Goal: Task Accomplishment & Management: Complete application form

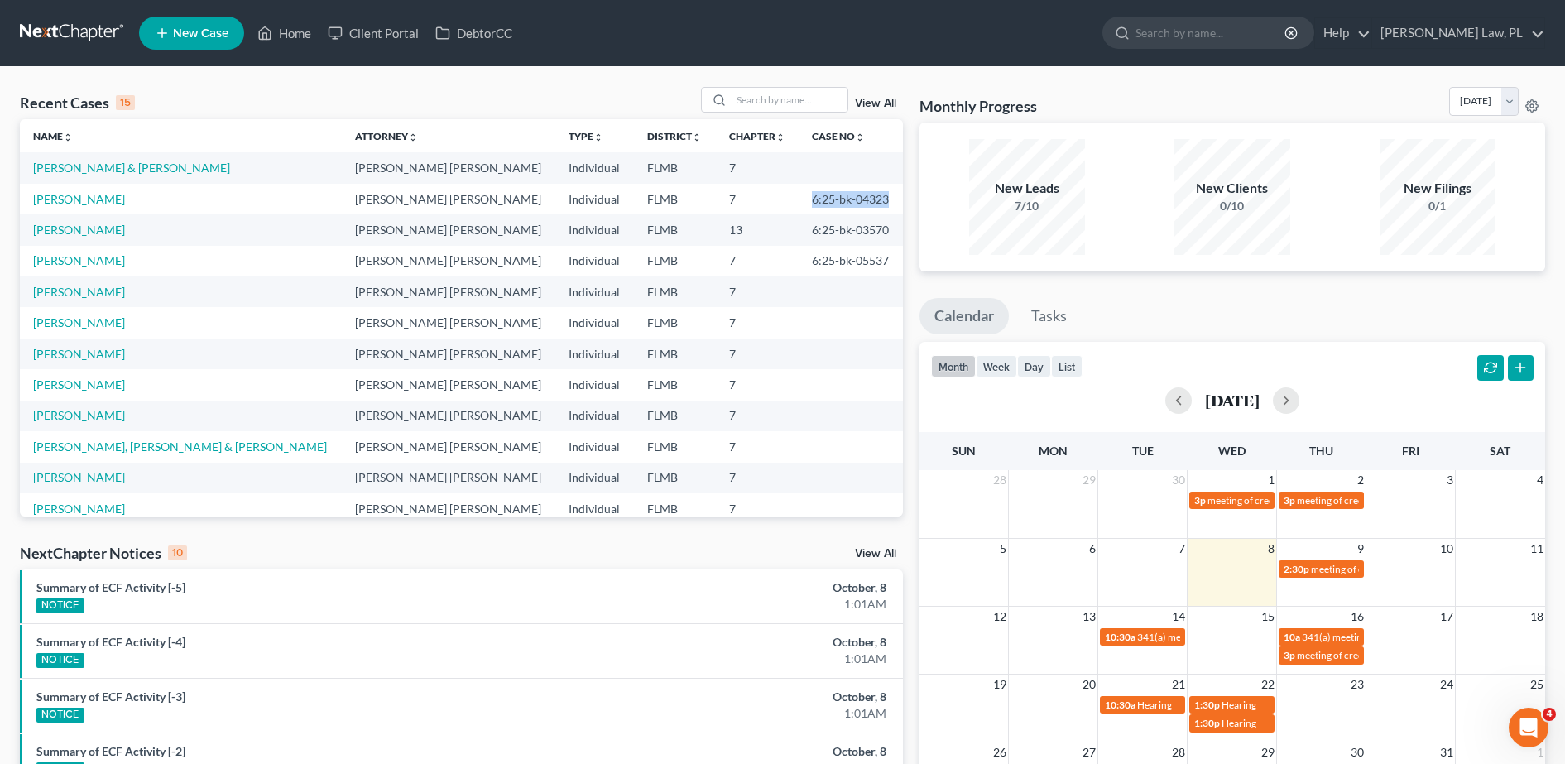
click at [203, 38] on span "New Case" at bounding box center [200, 33] width 55 height 12
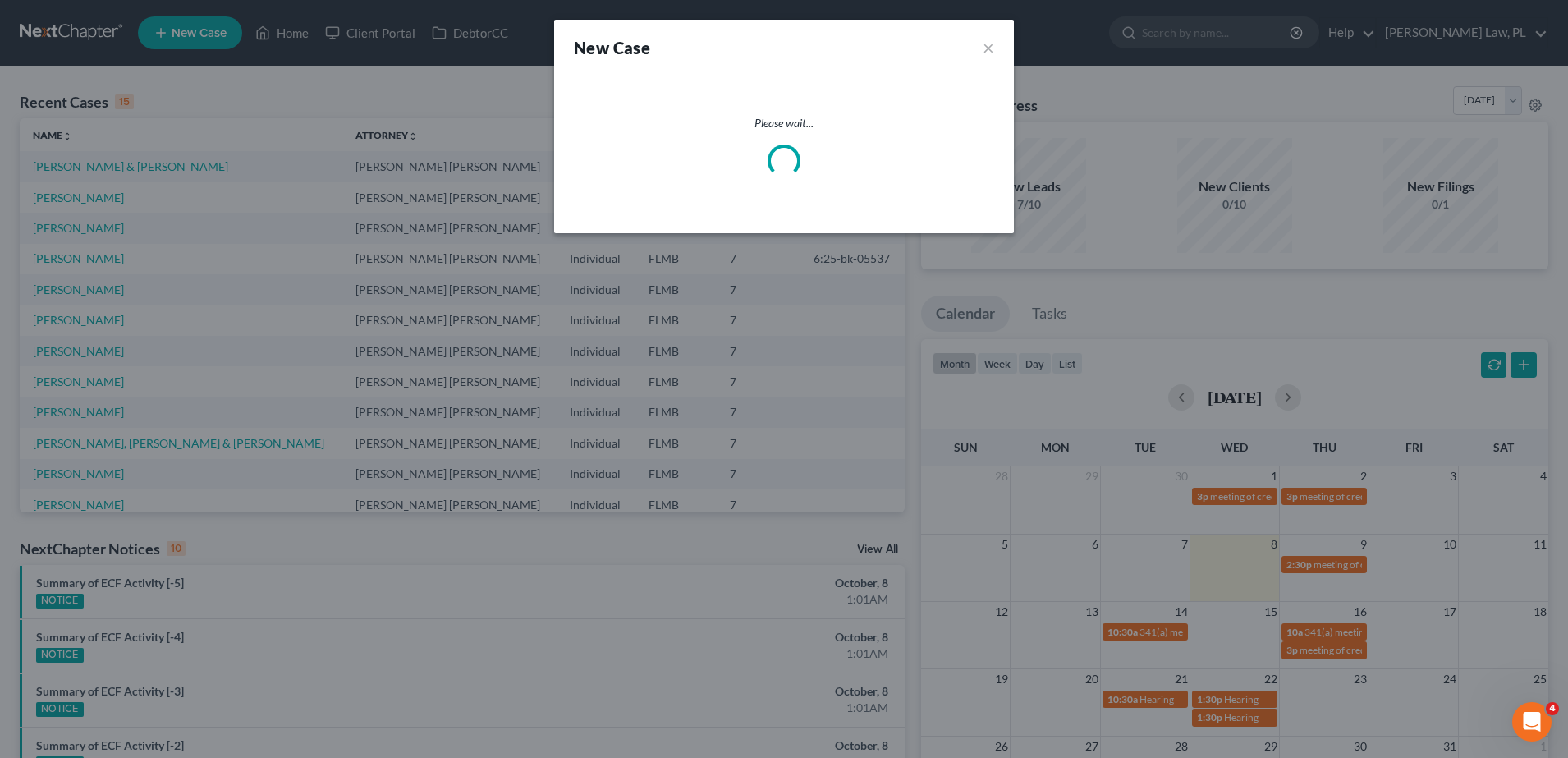
select select "15"
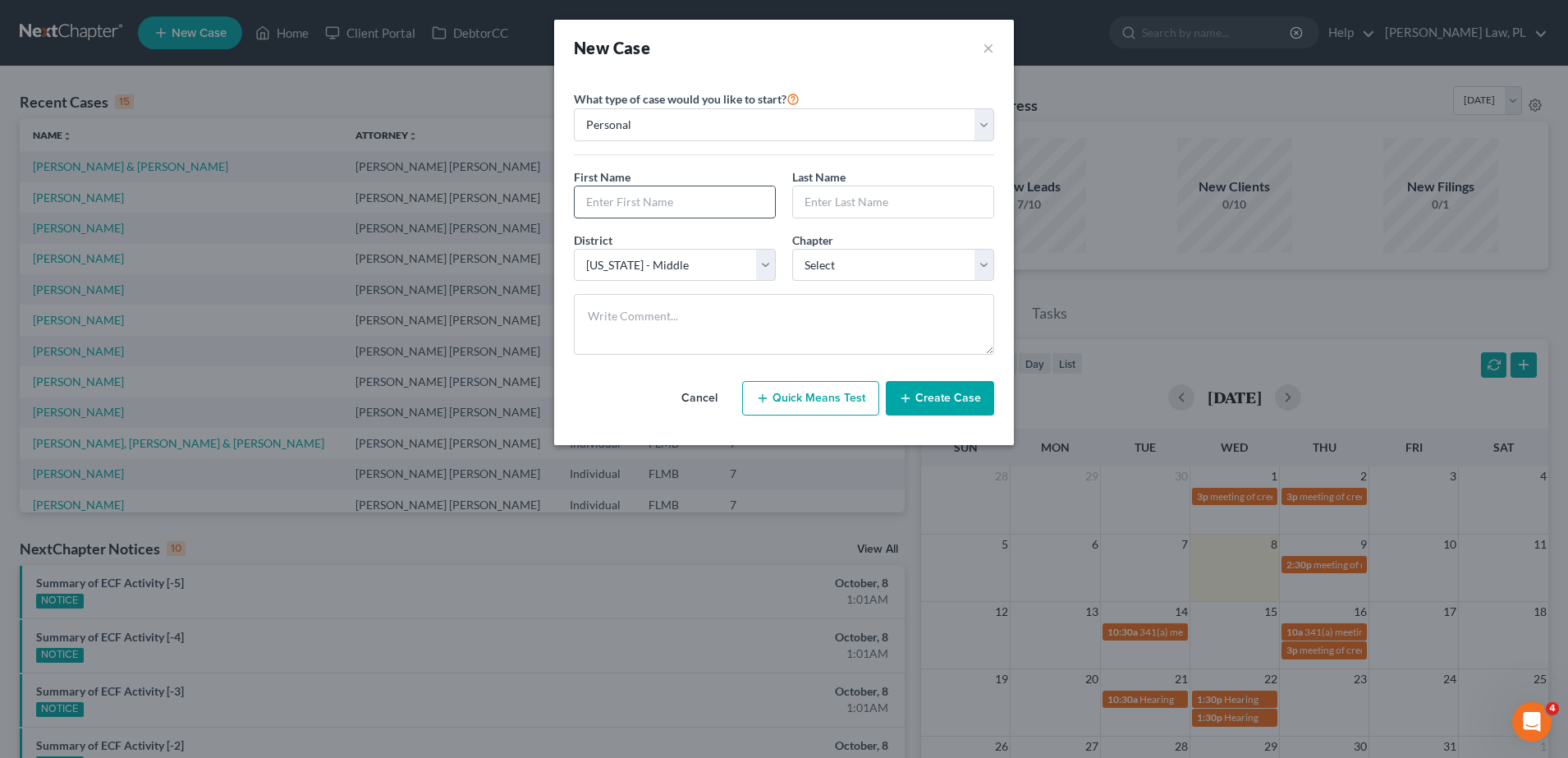
click at [673, 213] on input "text" at bounding box center [674, 201] width 200 height 31
type input "[PERSON_NAME]"
click at [865, 258] on select "Select 7 11 12 13" at bounding box center [894, 265] width 202 height 33
select select "0"
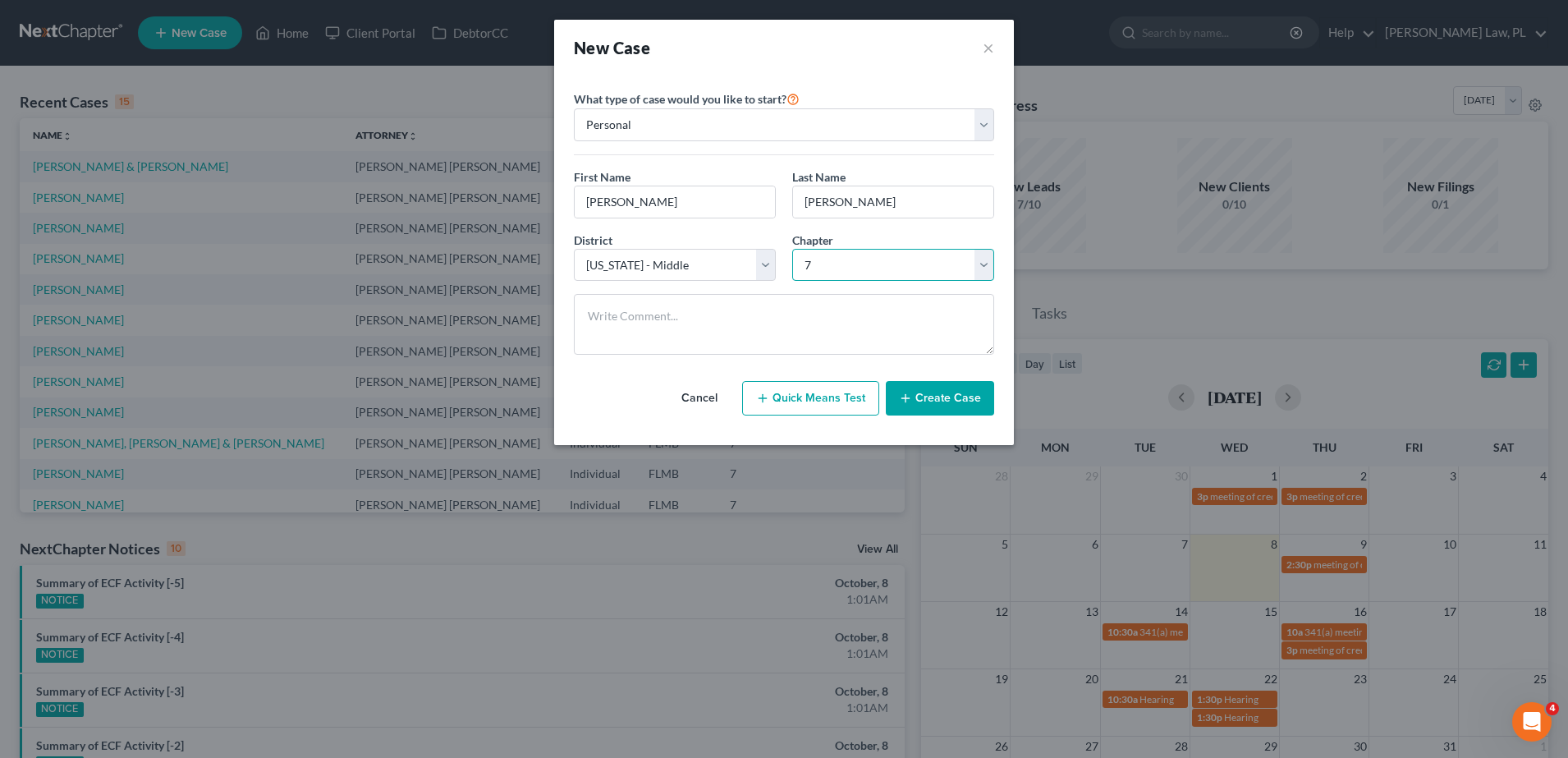
click at [792, 249] on select "Select 7 11 12 13" at bounding box center [894, 265] width 202 height 33
click at [912, 390] on button "Create Case" at bounding box center [939, 398] width 108 height 35
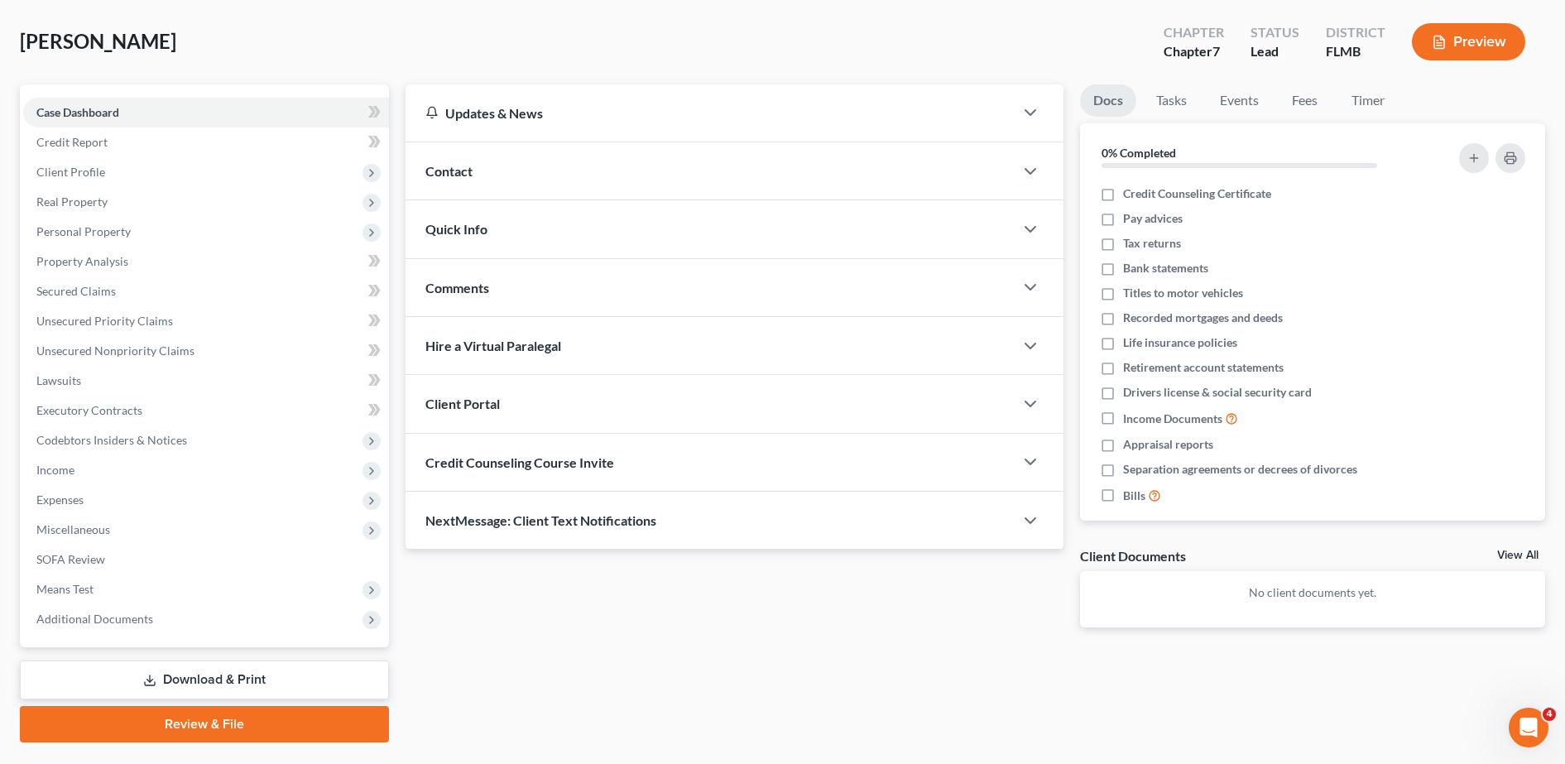
scroll to position [74, 0]
click at [476, 227] on span "Quick Info" at bounding box center [456, 230] width 62 height 16
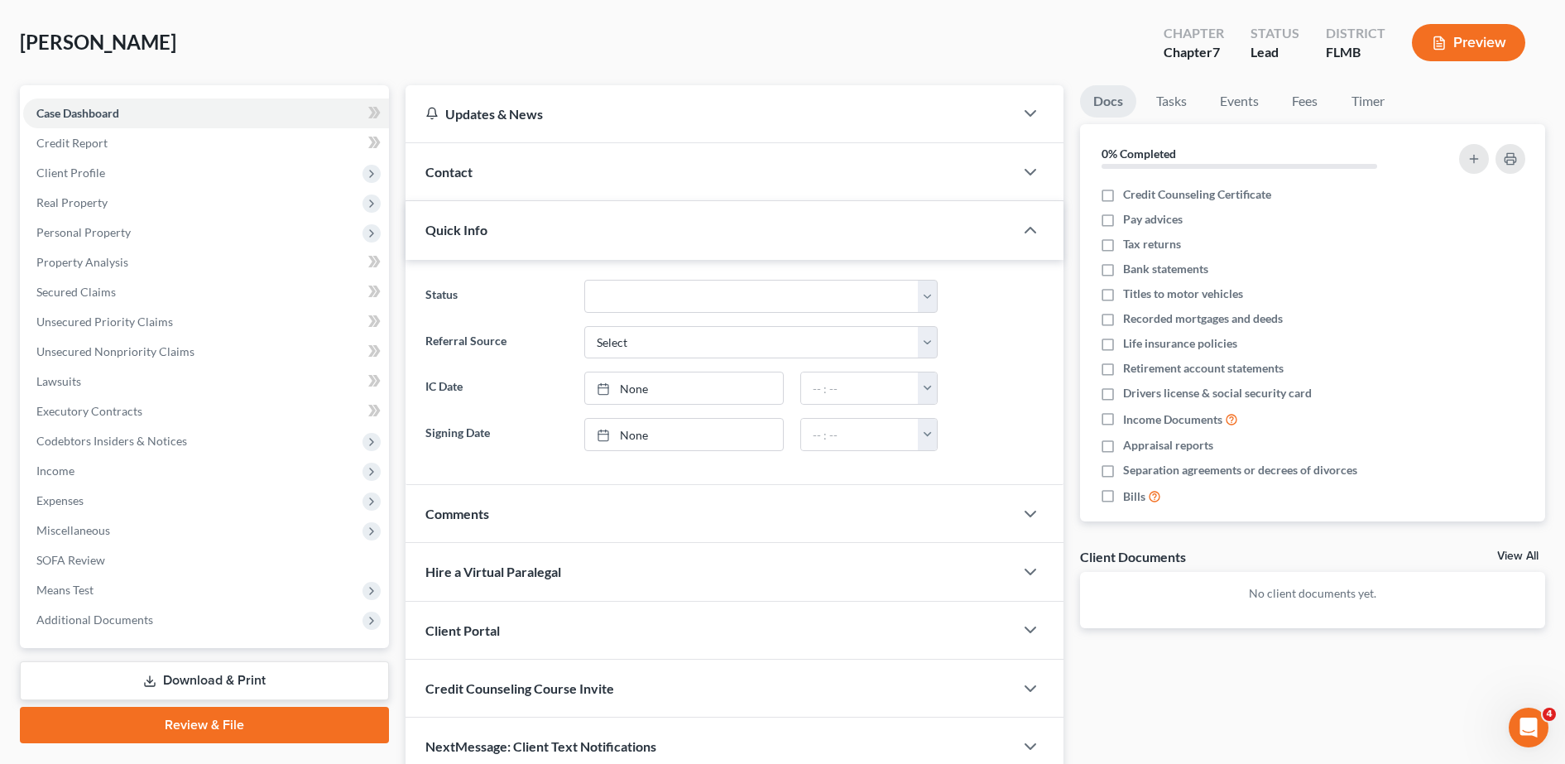
click at [476, 227] on span "Quick Info" at bounding box center [456, 230] width 62 height 16
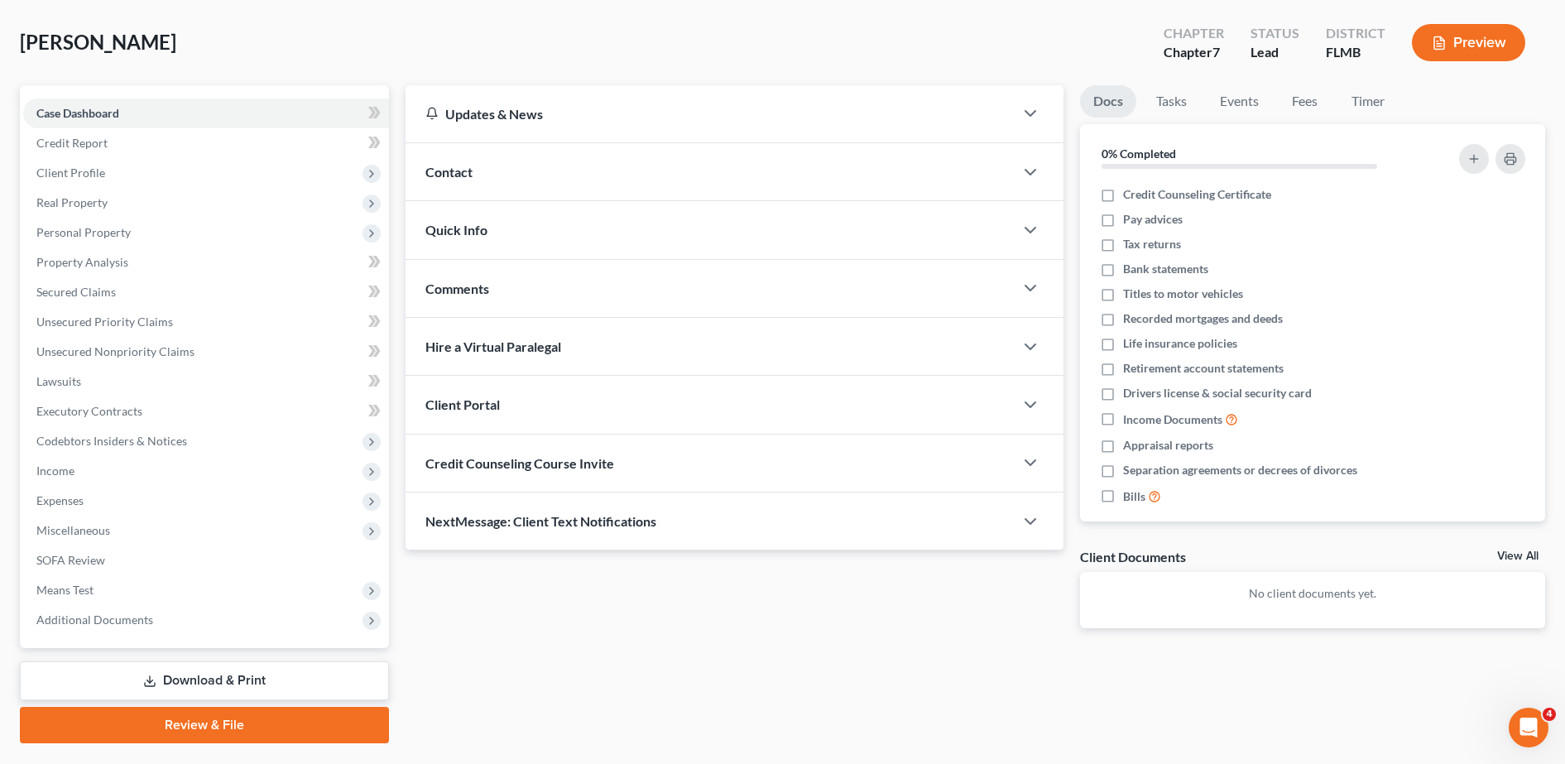
click at [487, 270] on div "Comments" at bounding box center [710, 288] width 608 height 57
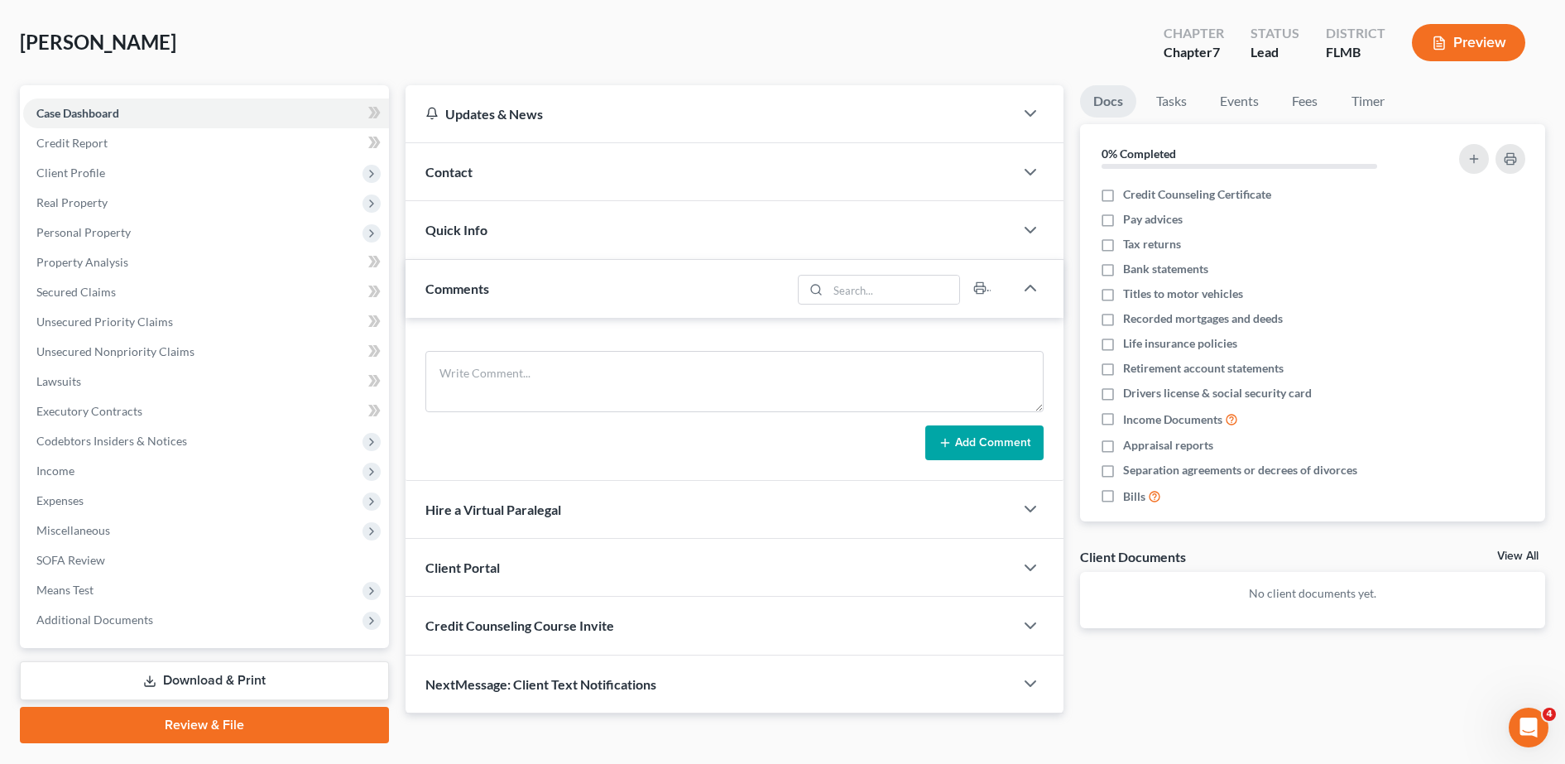
click at [472, 276] on div "Comments" at bounding box center [599, 288] width 386 height 57
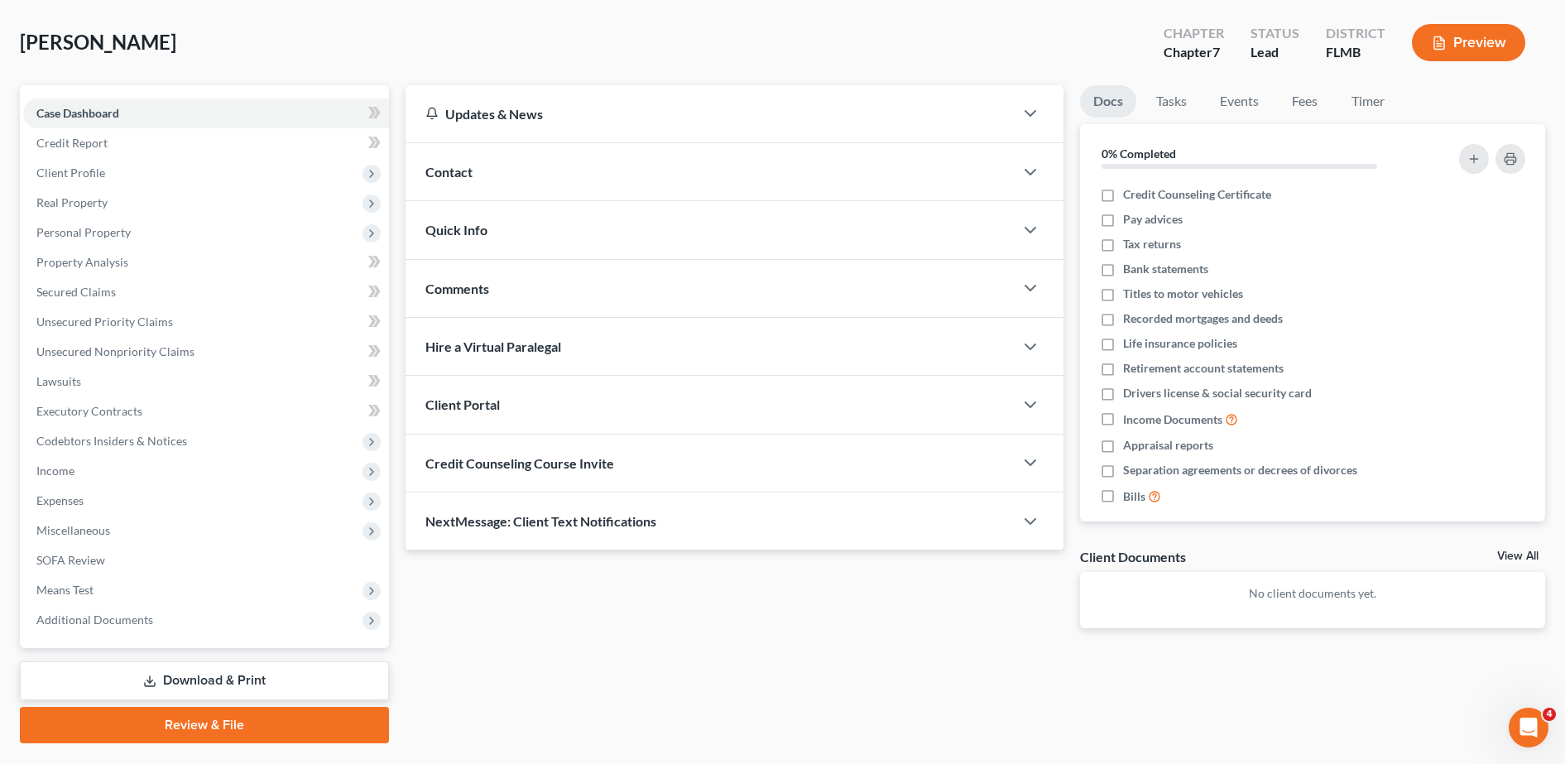
click at [495, 398] on span "Client Portal" at bounding box center [462, 404] width 74 height 16
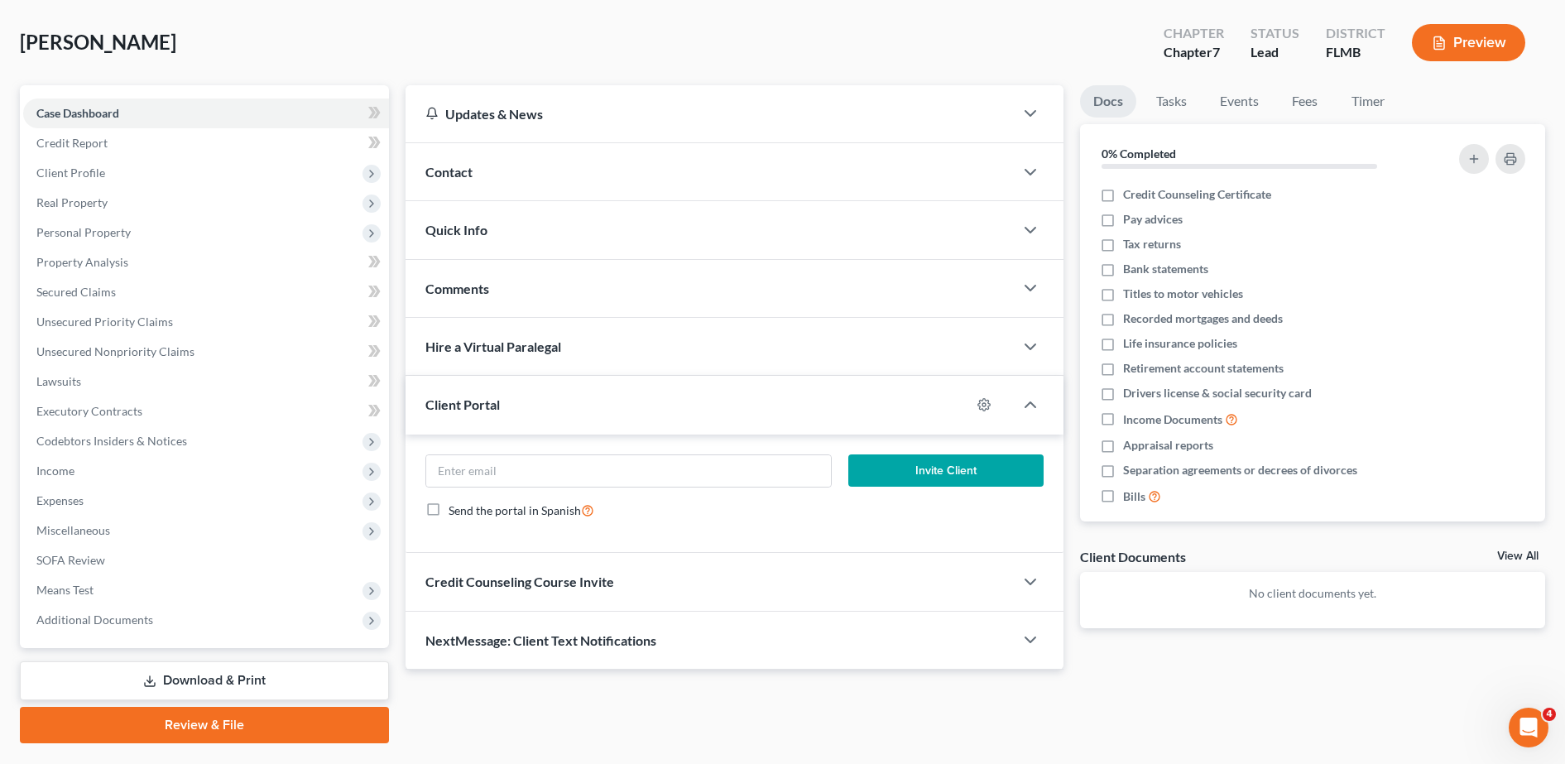
click at [492, 401] on span "Client Portal" at bounding box center [462, 404] width 74 height 16
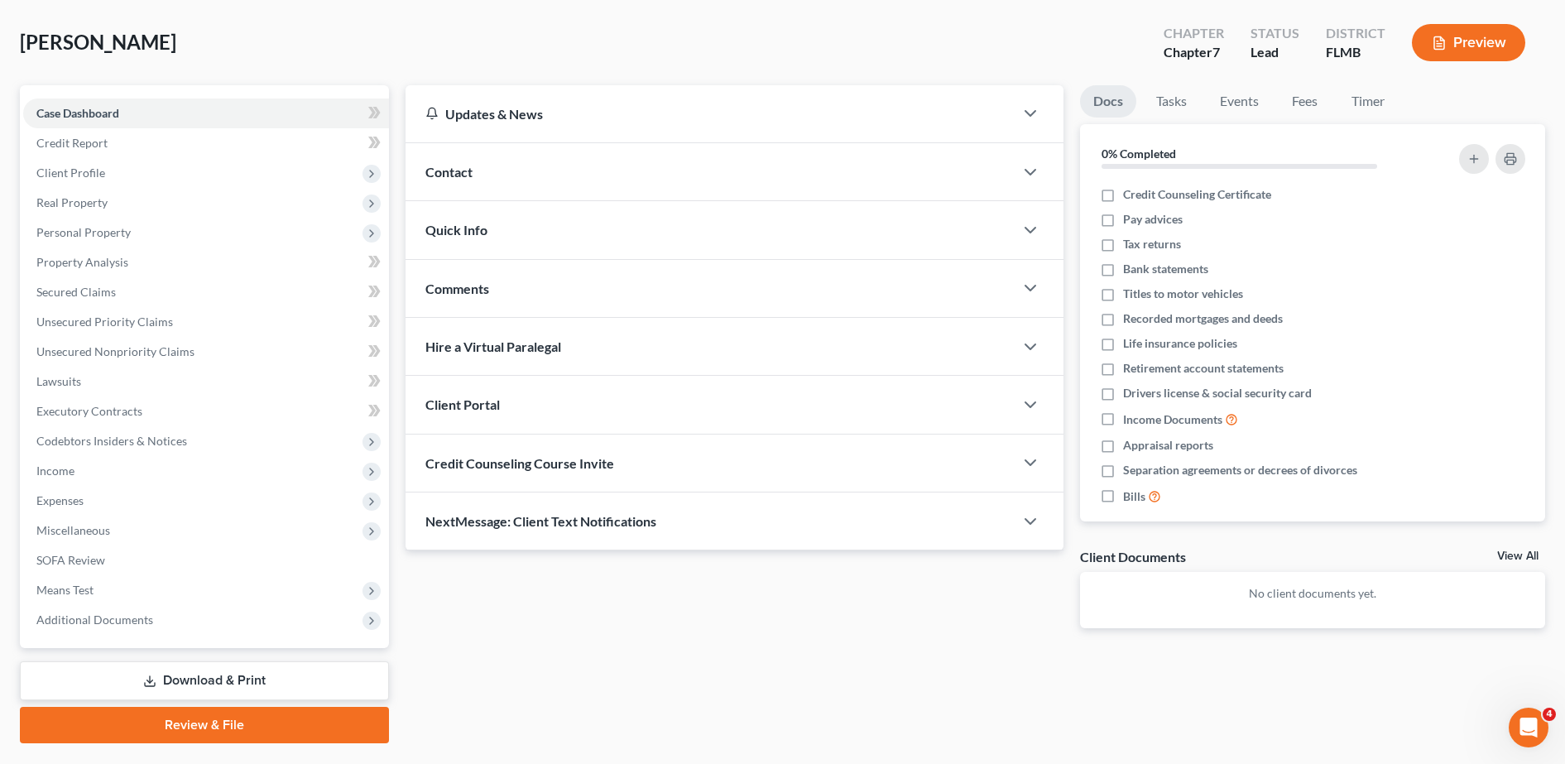
click at [515, 477] on div "Credit Counseling Course Invite" at bounding box center [710, 463] width 608 height 57
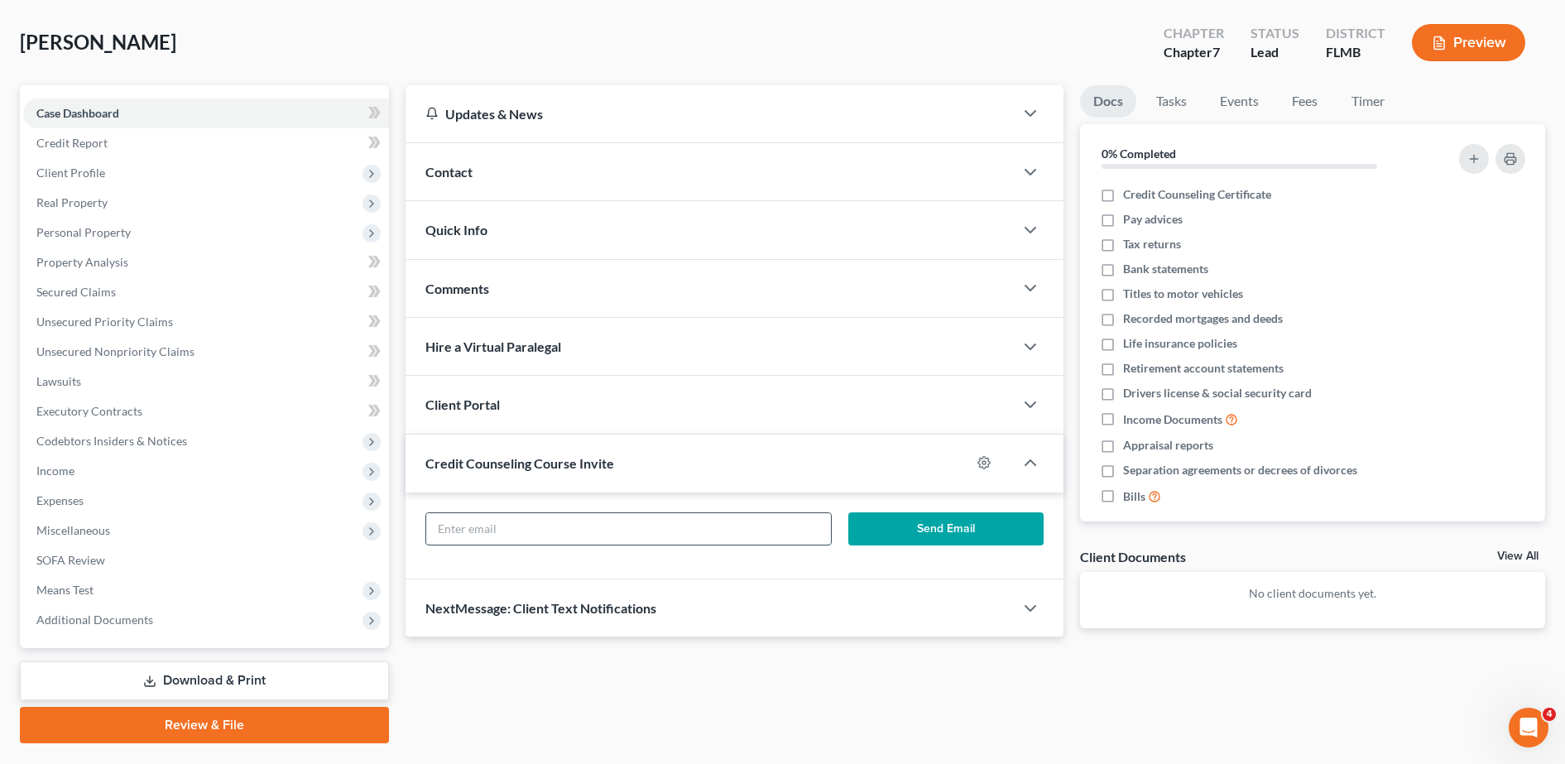
click at [554, 526] on input "text" at bounding box center [628, 528] width 405 height 31
paste input "[EMAIL_ADDRESS][DOMAIN_NAME]"
type input "[EMAIL_ADDRESS][DOMAIN_NAME]"
click at [878, 541] on button "Send Email" at bounding box center [945, 528] width 195 height 33
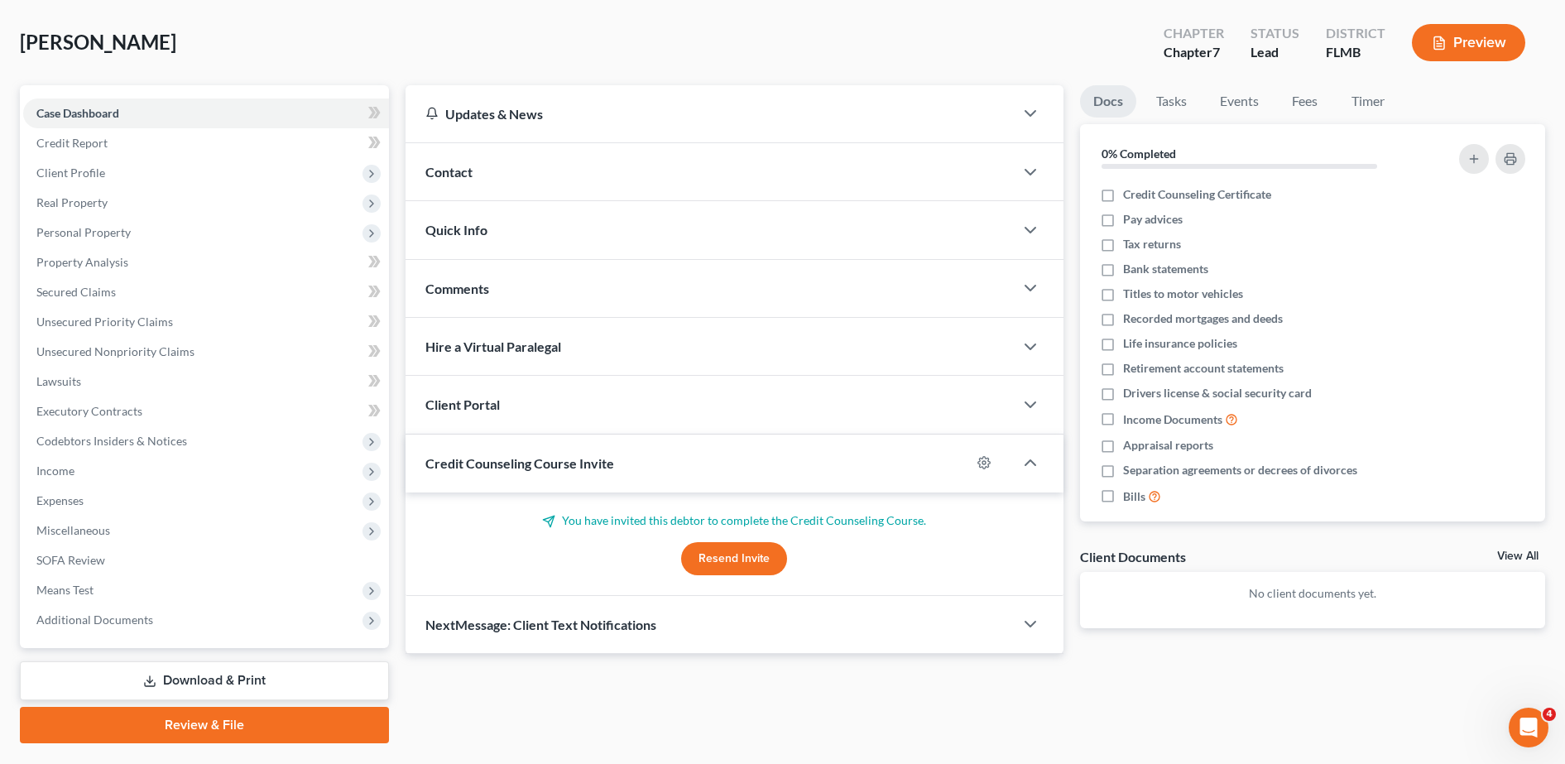
scroll to position [0, 0]
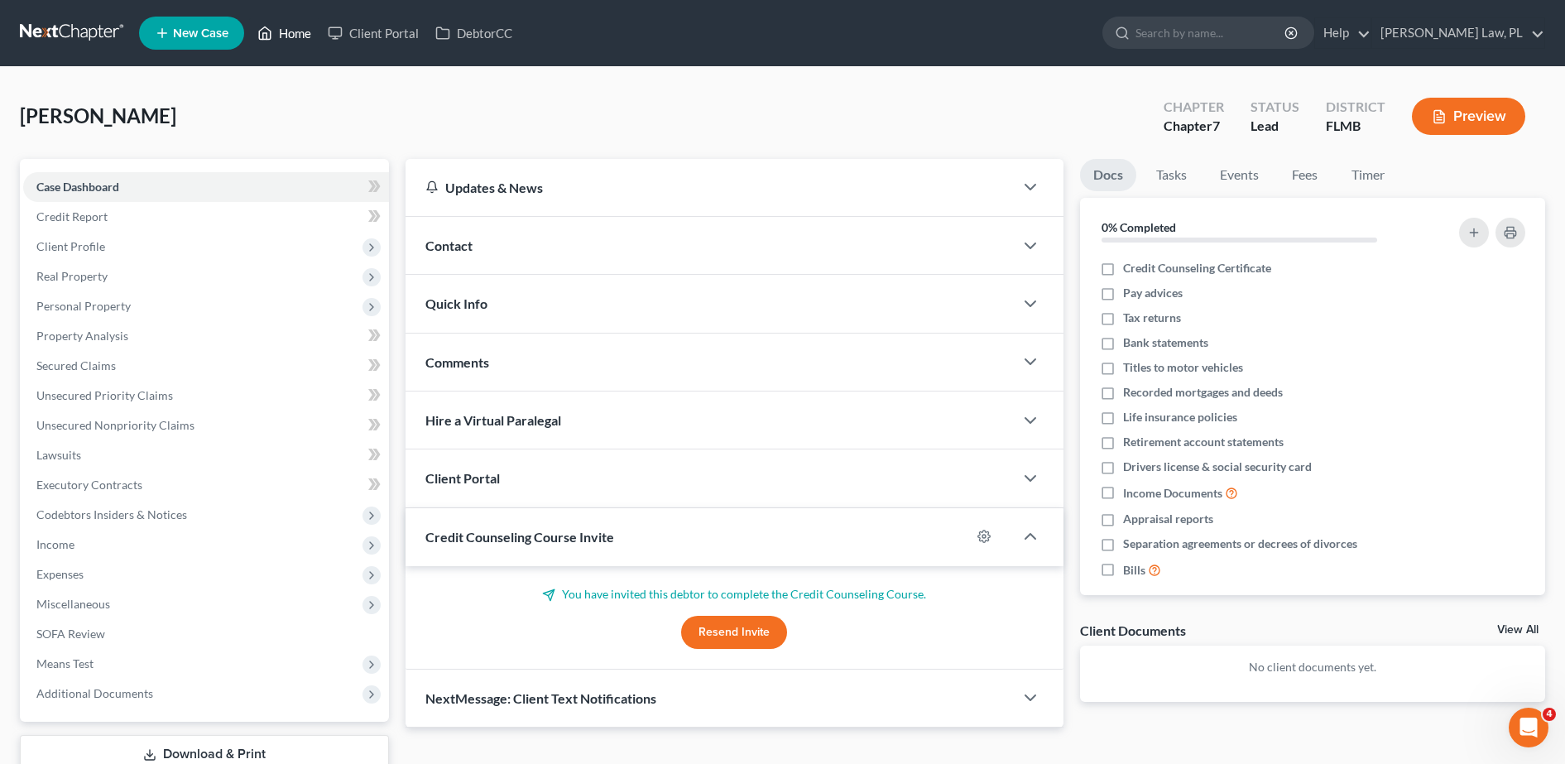
click at [275, 43] on link "Home" at bounding box center [284, 33] width 70 height 30
